Goal: Transaction & Acquisition: Purchase product/service

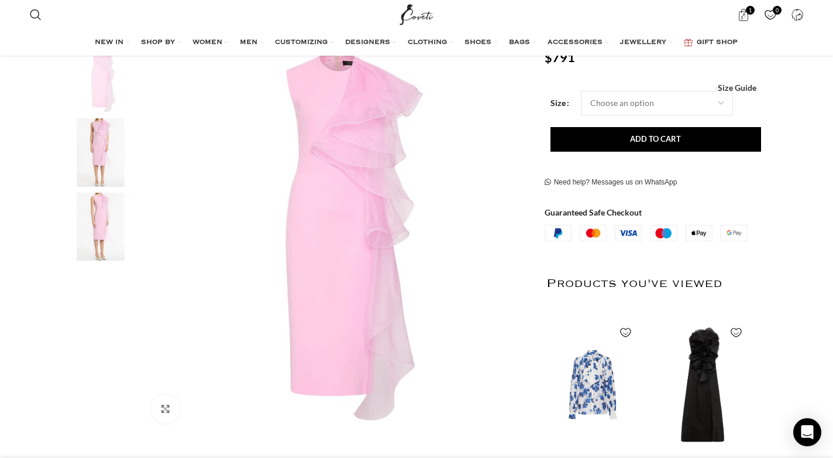
scroll to position [0, 986]
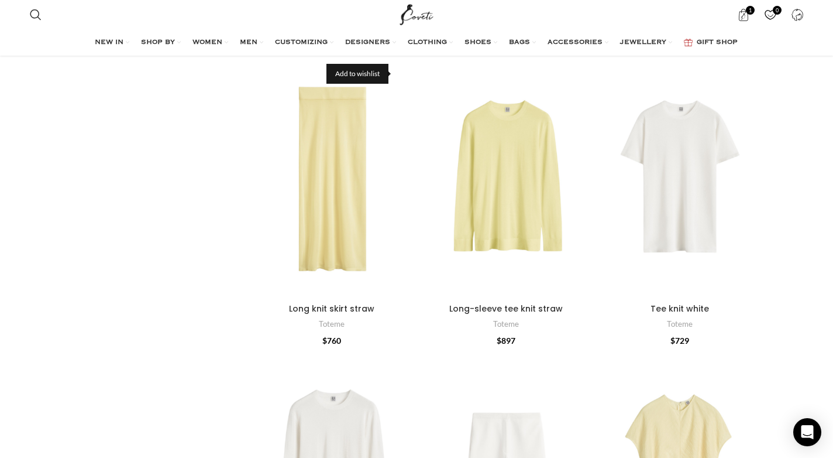
scroll to position [1530, 0]
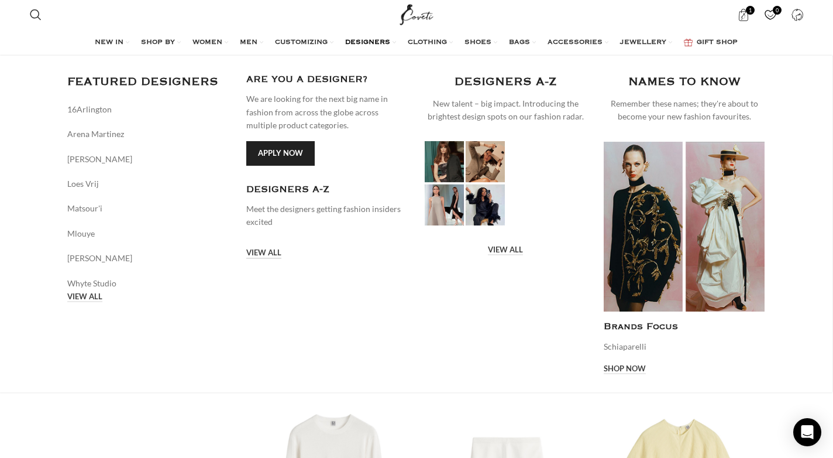
click at [102, 292] on link "VIEW ALL" at bounding box center [84, 297] width 35 height 11
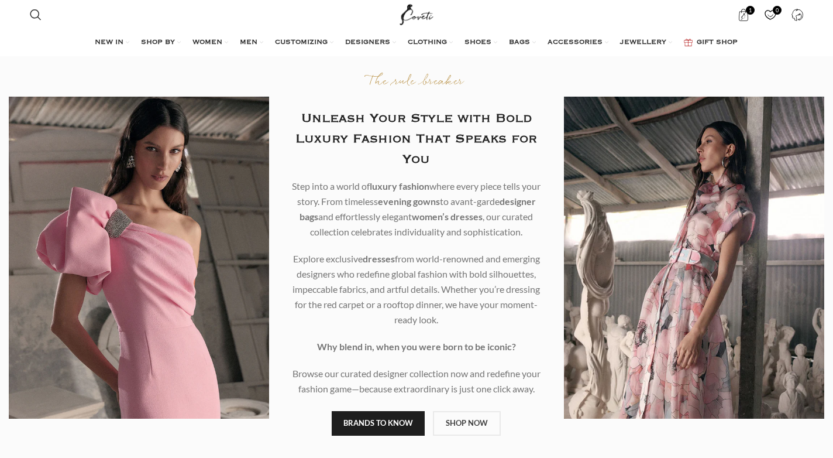
click at [411, 431] on link "BRANDS TO KNOW" at bounding box center [378, 423] width 93 height 25
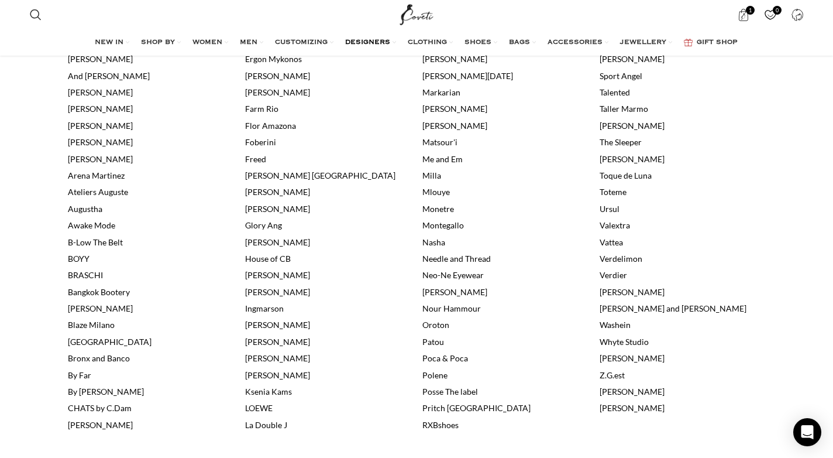
scroll to position [435, 0]
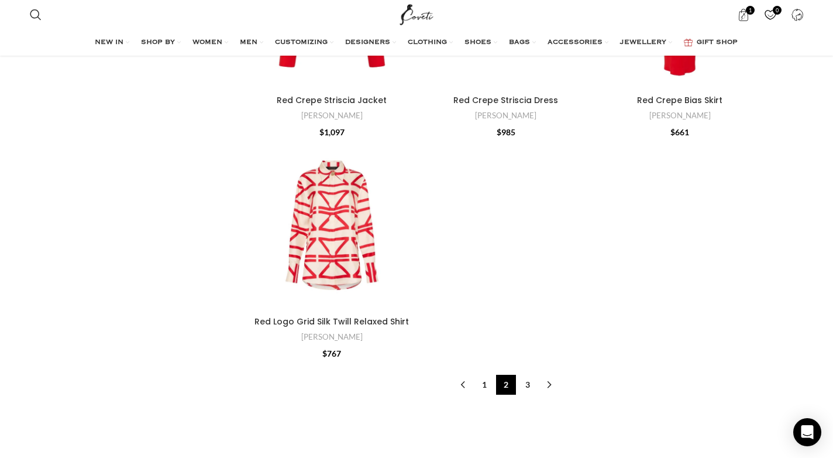
scroll to position [7574, 0]
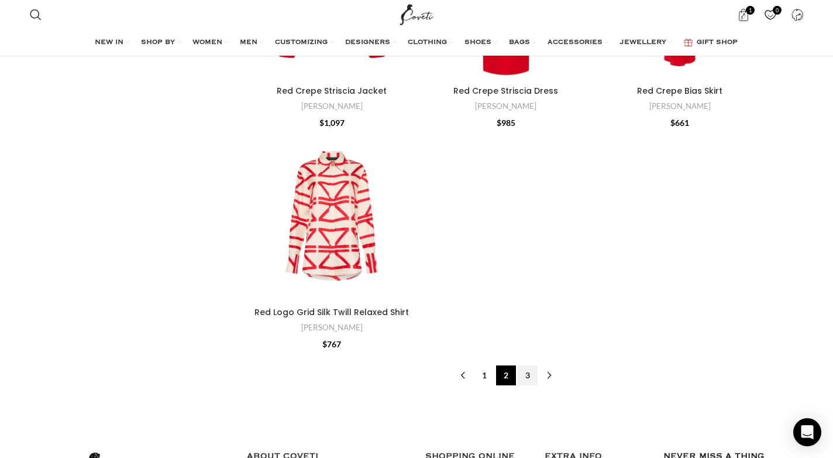
click at [528, 365] on link "3" at bounding box center [528, 375] width 20 height 20
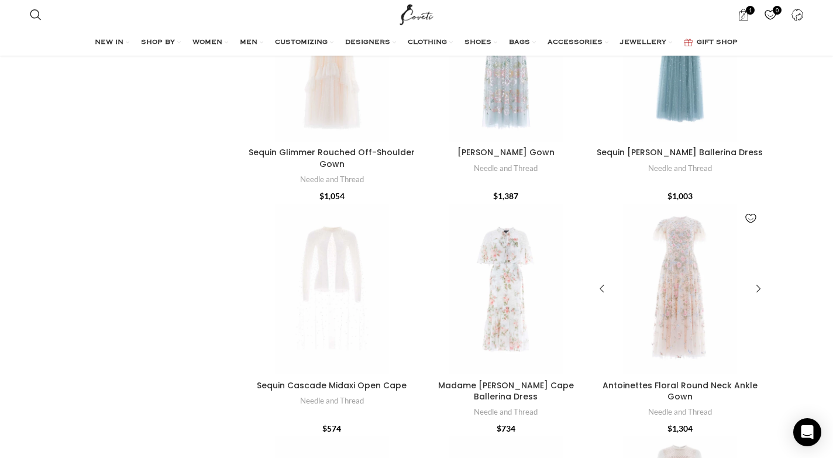
click at [650, 204] on div "Antoinettes Floral Round Neck Ankle Gown" at bounding box center [646, 289] width 34 height 171
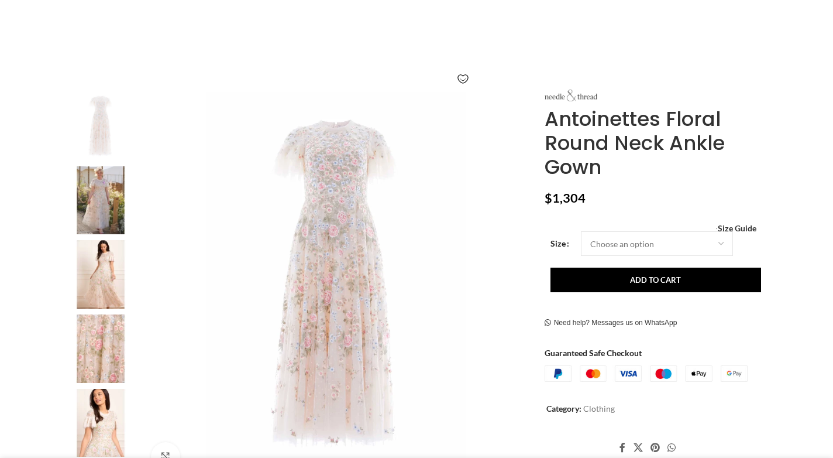
scroll to position [143, 0]
click at [120, 197] on img at bounding box center [100, 200] width 71 height 68
click at [107, 273] on img "3 / 5" at bounding box center [100, 275] width 71 height 68
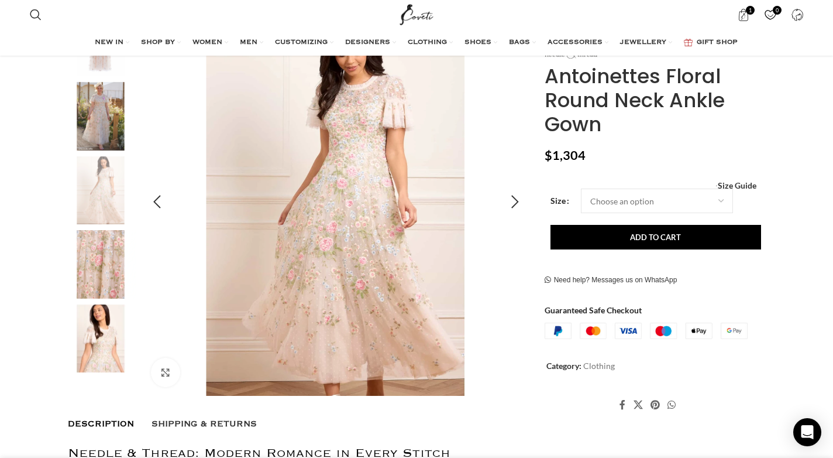
scroll to position [246, 0]
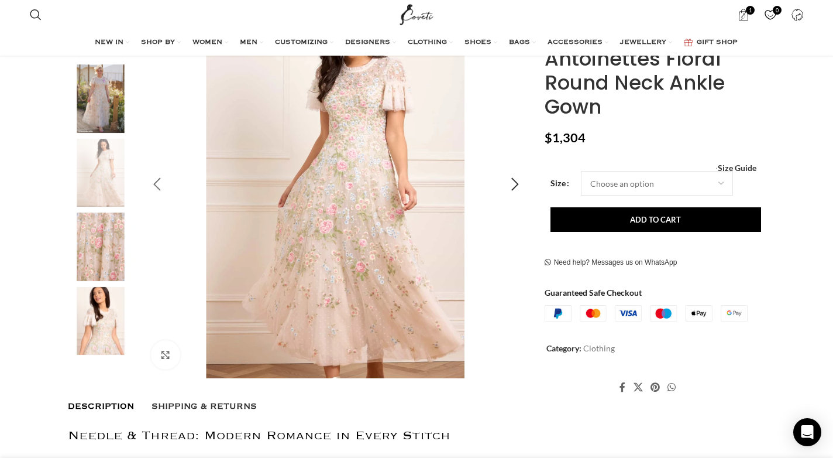
click at [164, 177] on div "Previous slide" at bounding box center [156, 184] width 29 height 29
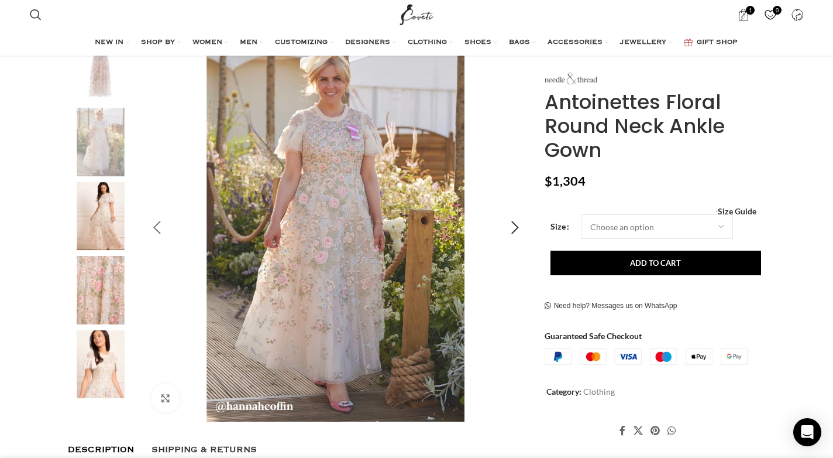
scroll to position [200, 0]
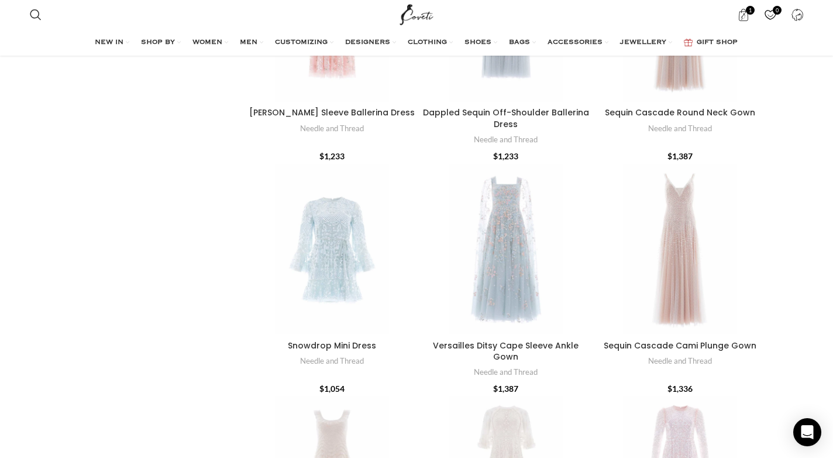
scroll to position [8418, 0]
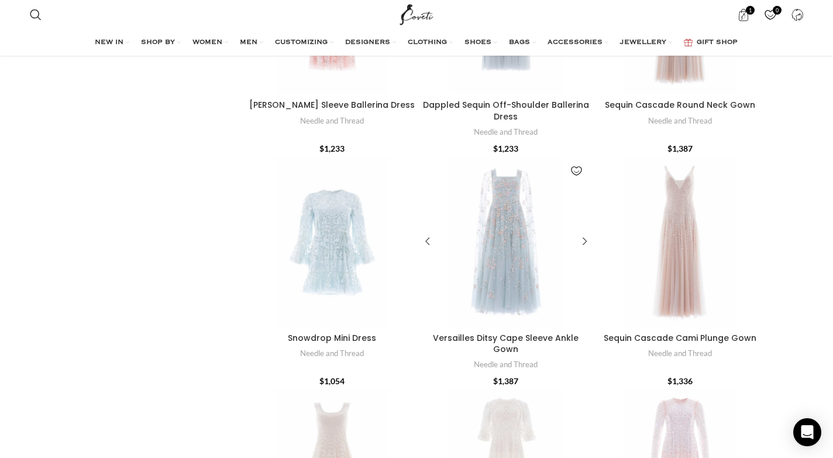
click at [514, 206] on div "Versailles Ditsy Cape Sleeve Ankle Gown" at bounding box center [506, 241] width 34 height 171
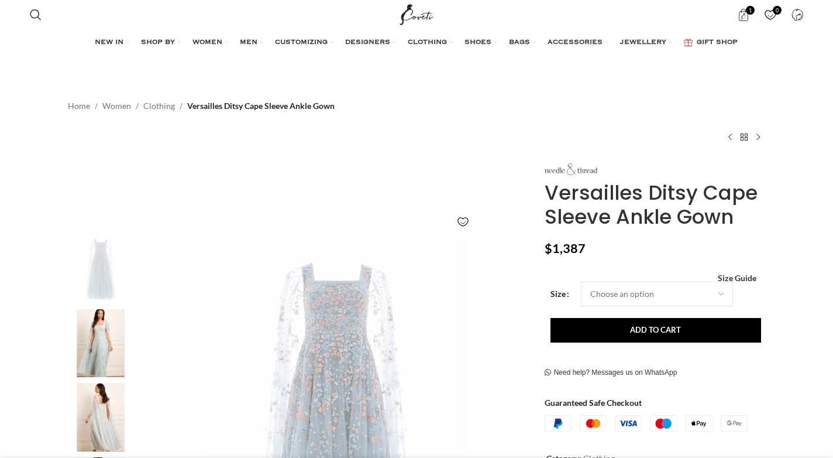
scroll to position [135, 0]
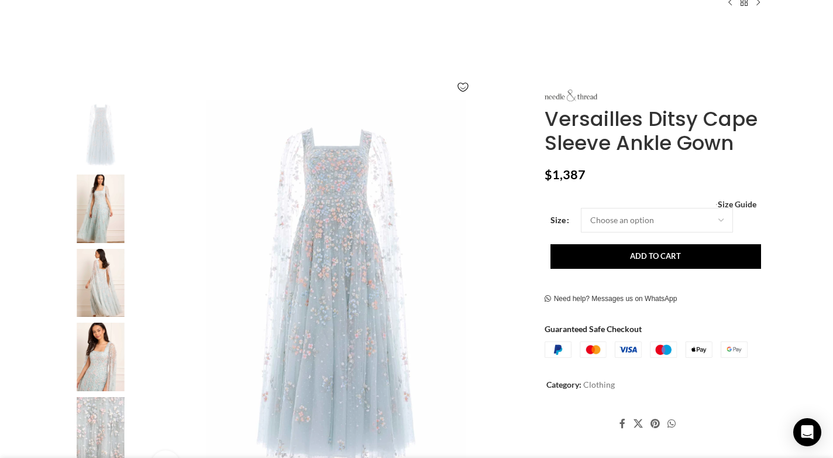
click at [110, 224] on img at bounding box center [100, 208] width 71 height 68
click at [515, 292] on div "Next slide" at bounding box center [515, 295] width 29 height 29
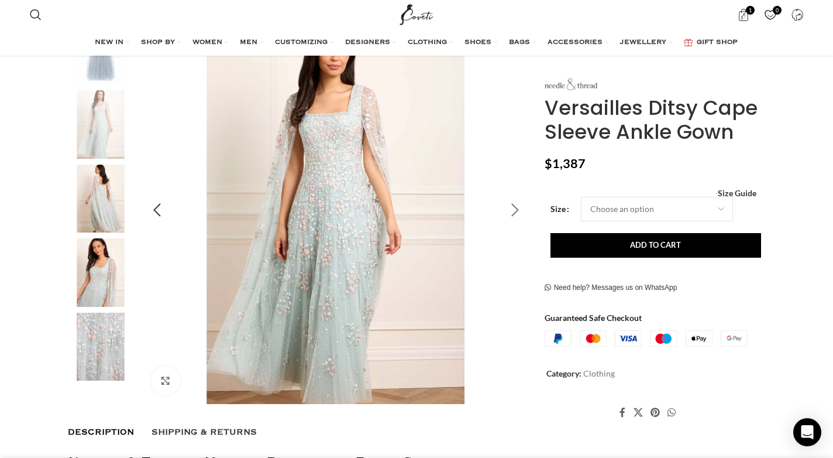
scroll to position [219, 0]
click at [516, 211] on div "Next slide" at bounding box center [515, 210] width 29 height 29
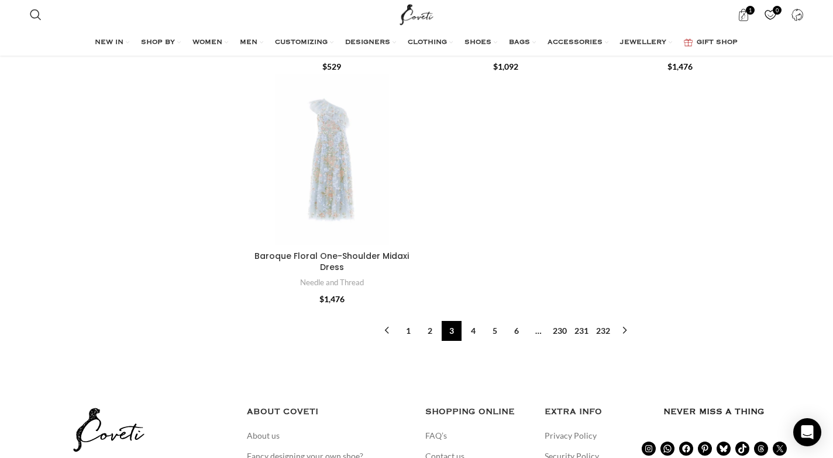
scroll to position [9215, 0]
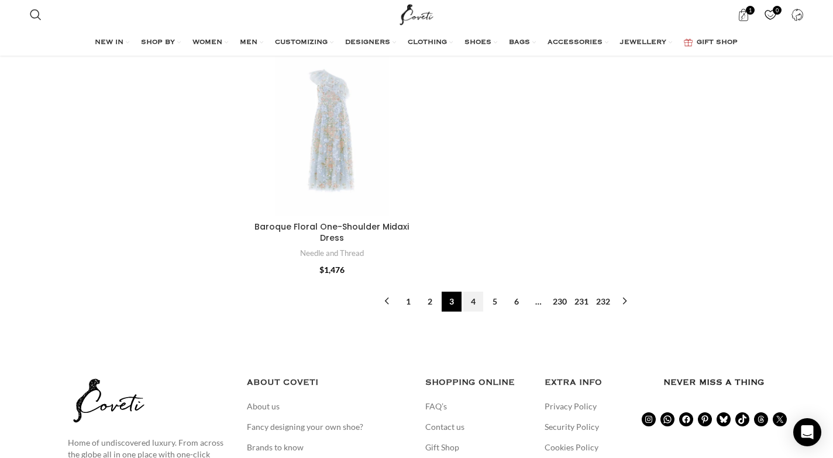
click at [473, 291] on link "4" at bounding box center [474, 301] width 20 height 20
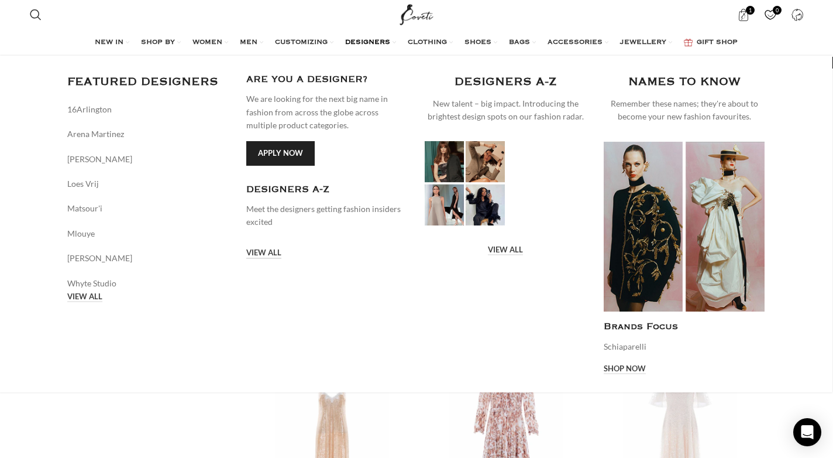
click at [102, 292] on link "VIEW ALL" at bounding box center [84, 297] width 35 height 11
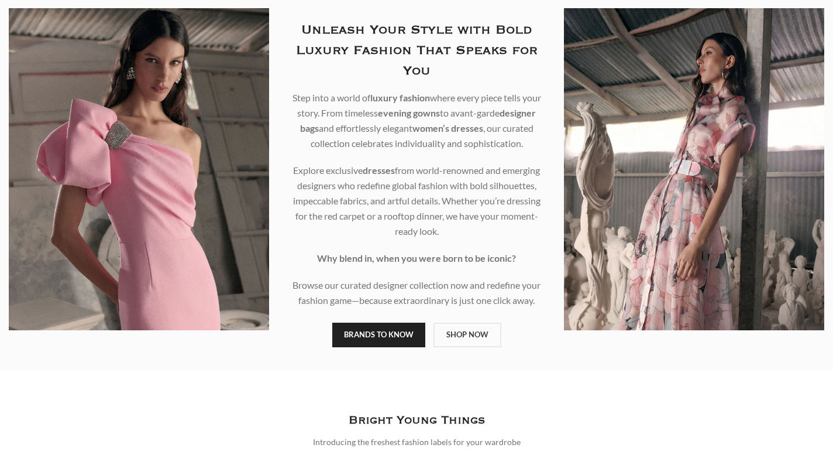
scroll to position [121, 0]
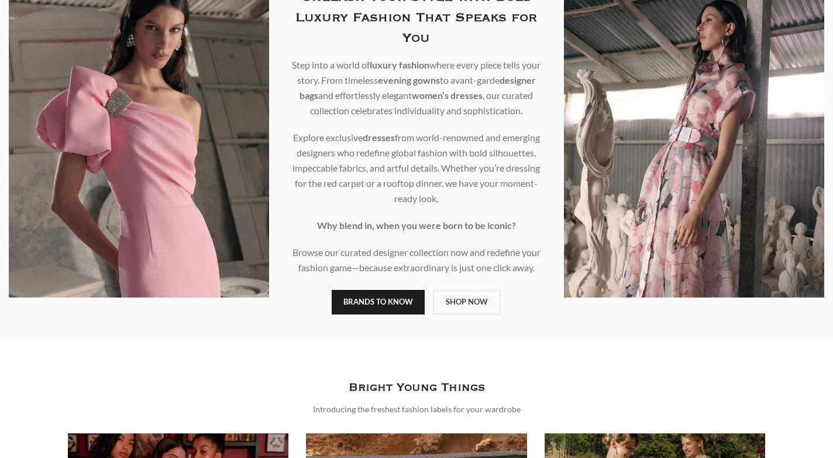
click at [400, 304] on link "BRANDS TO KNOW" at bounding box center [378, 302] width 93 height 25
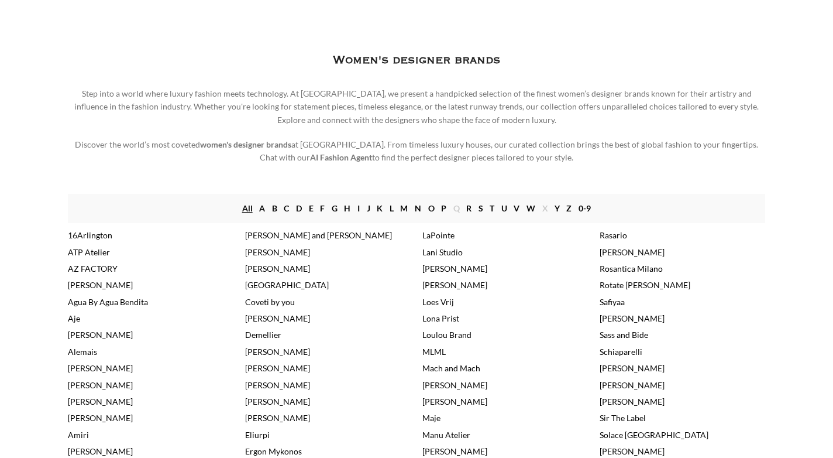
scroll to position [62, 0]
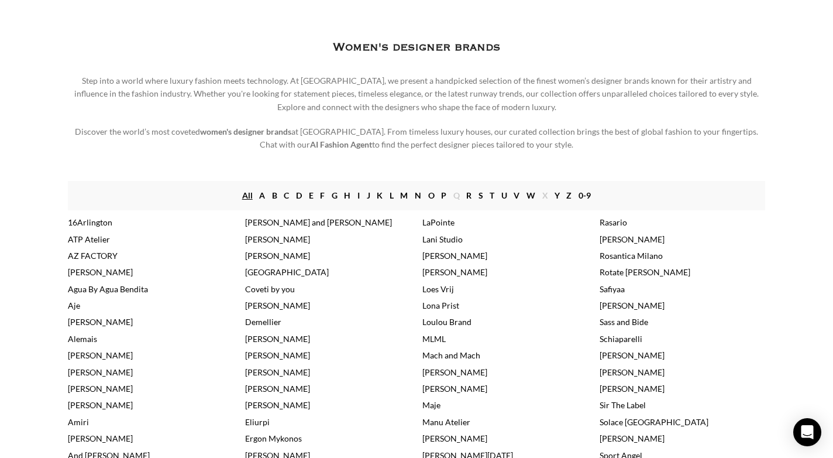
click at [286, 239] on link "[PERSON_NAME]" at bounding box center [277, 239] width 65 height 10
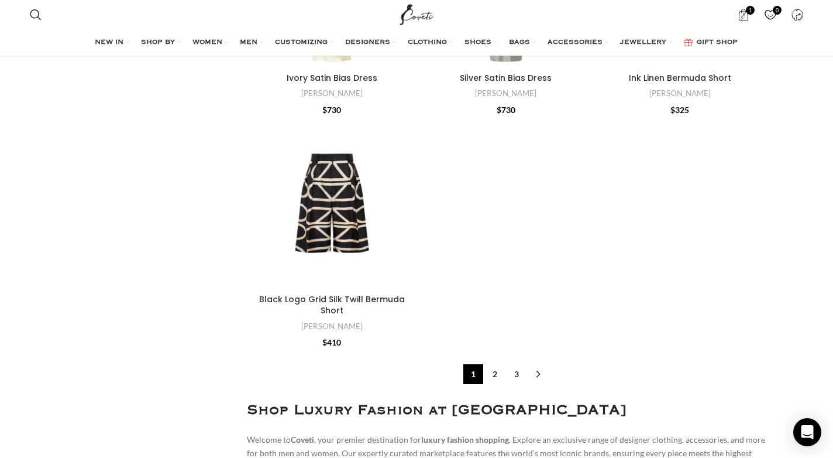
scroll to position [8079, 0]
click at [495, 363] on link "2" at bounding box center [495, 373] width 20 height 20
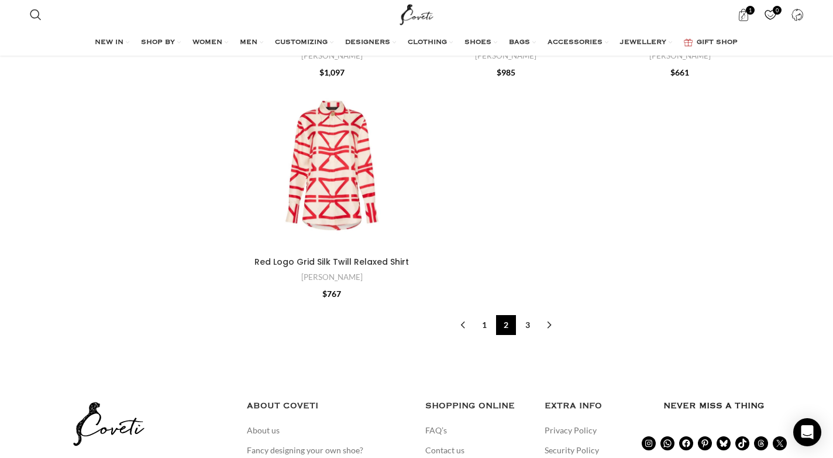
scroll to position [7632, 0]
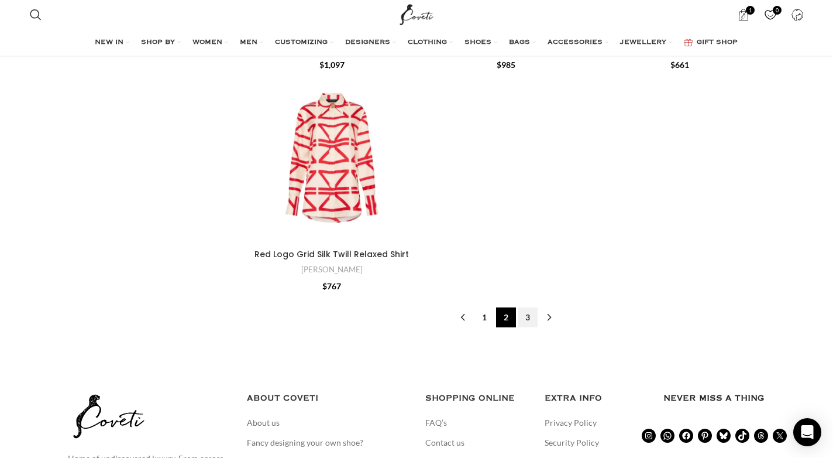
click at [531, 307] on link "3" at bounding box center [528, 317] width 20 height 20
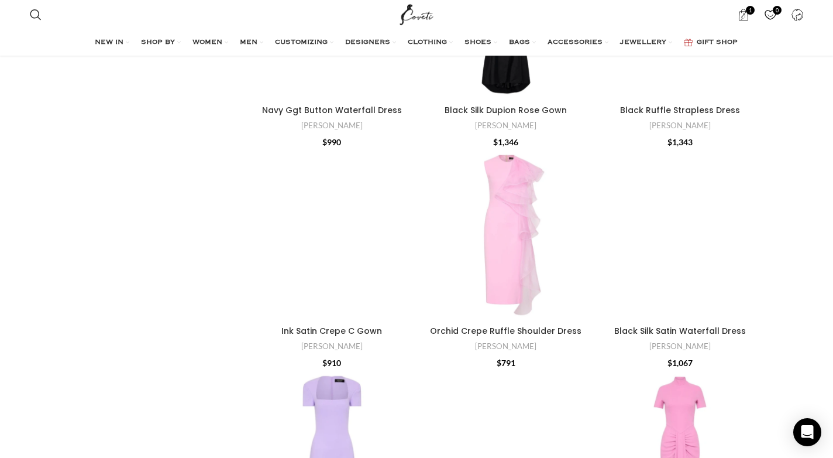
scroll to position [3535, 0]
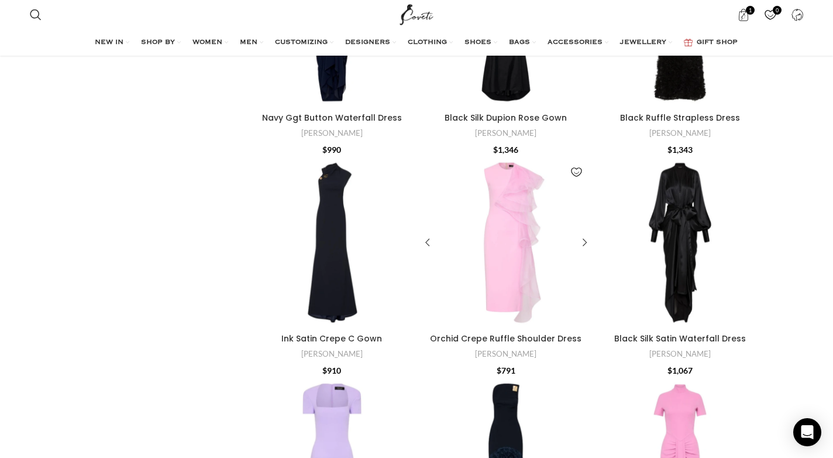
click at [519, 222] on div "Orchid Crepe Ruffle Shoulder Dress" at bounding box center [506, 242] width 57 height 171
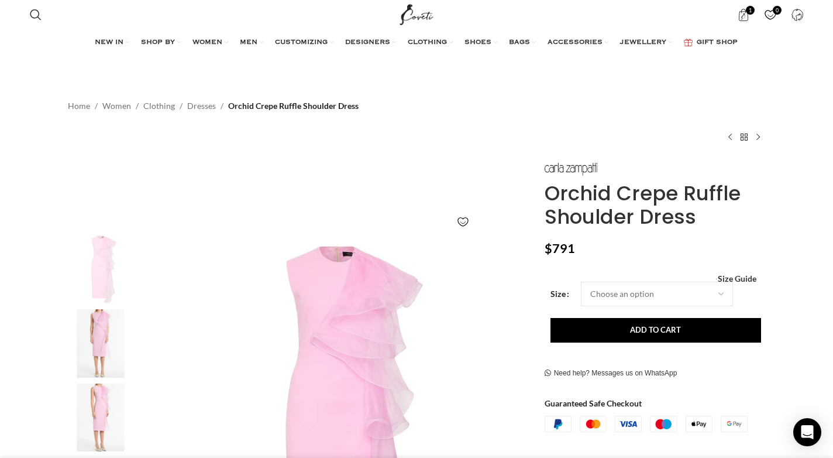
scroll to position [0, 369]
